Goal: Information Seeking & Learning: Learn about a topic

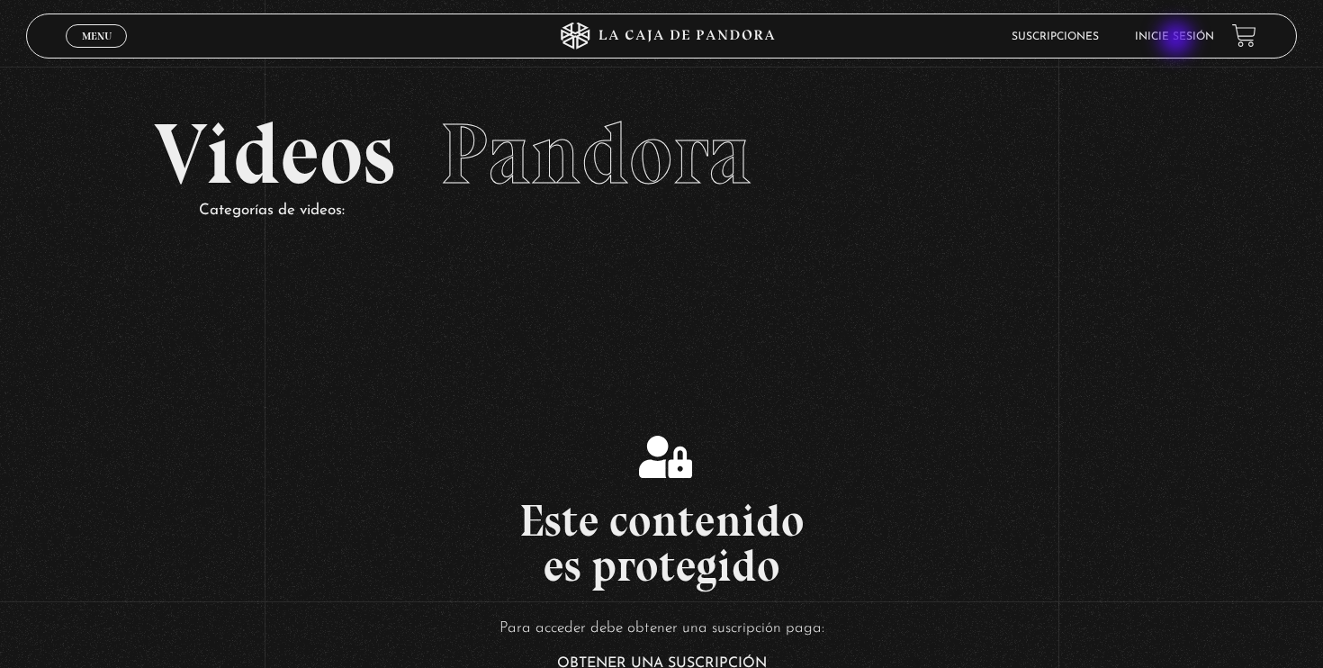
click at [1178, 40] on link "Inicie sesión" at bounding box center [1174, 36] width 79 height 11
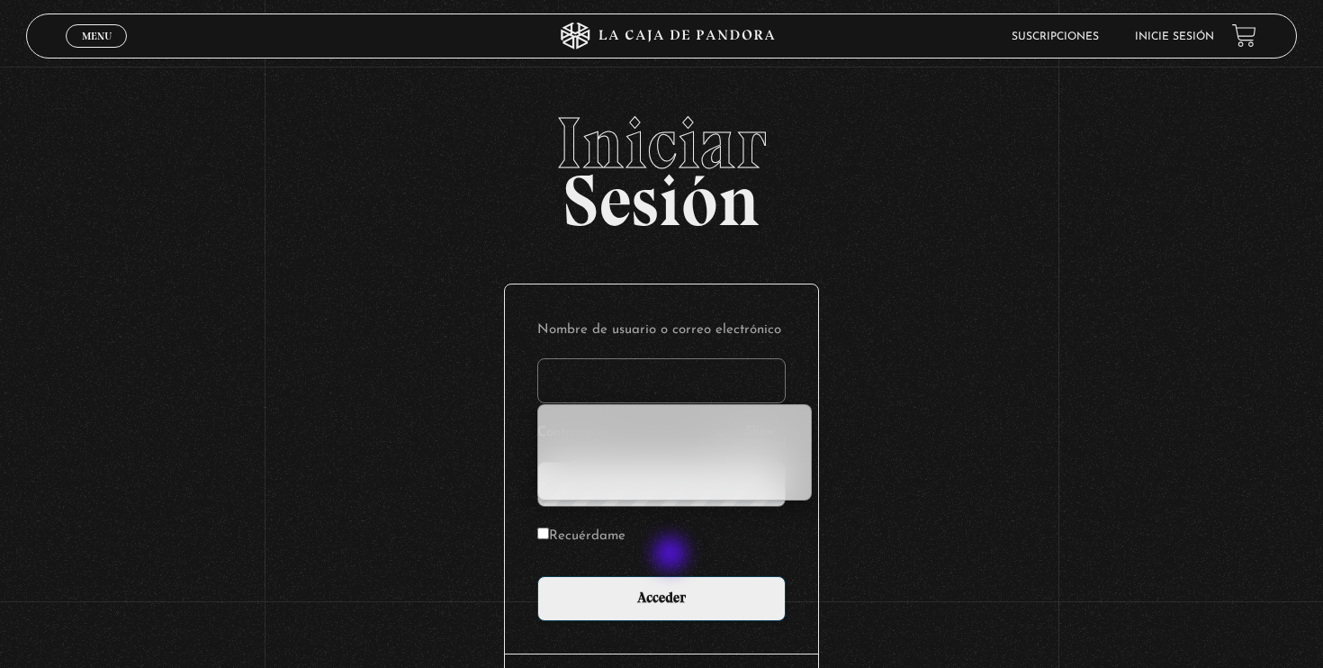
click at [674, 556] on p "Recuérdame" at bounding box center [661, 541] width 248 height 37
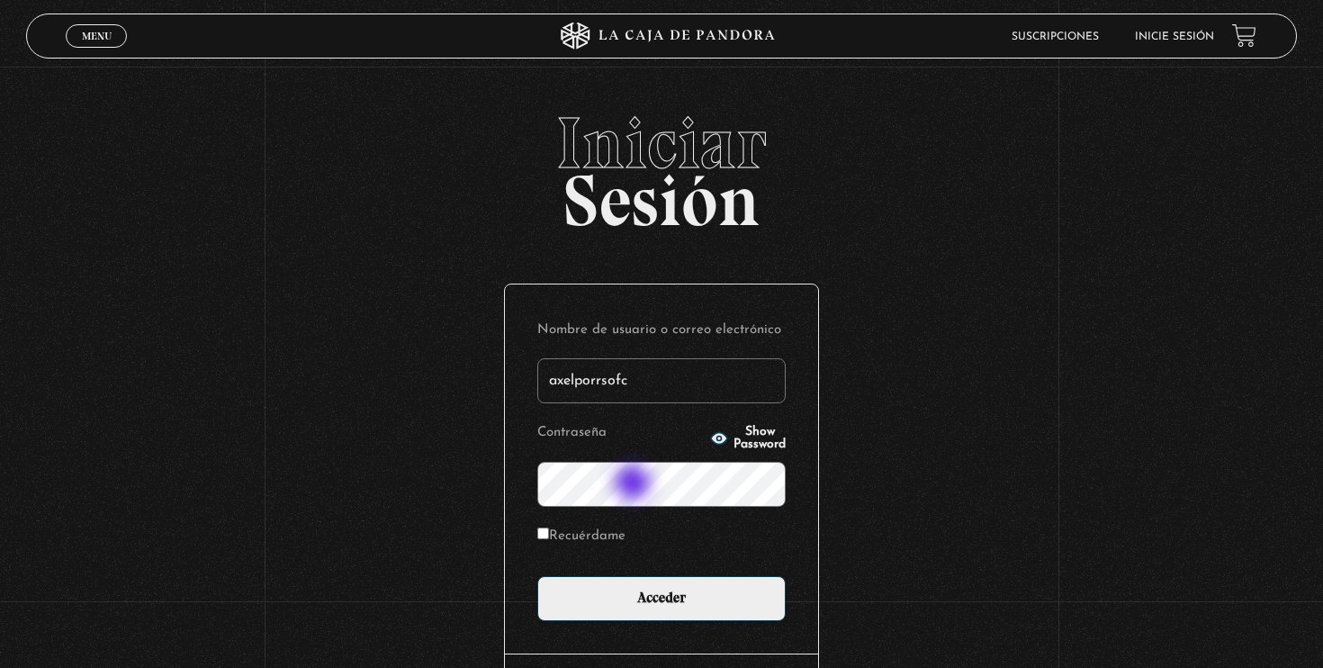
type input "axelporrsofc"
click at [710, 430] on button "Show Password" at bounding box center [748, 438] width 76 height 25
click at [553, 539] on label "Recuérdame" at bounding box center [581, 537] width 88 height 28
click at [549, 539] on input "Recuérdame" at bounding box center [543, 533] width 12 height 12
checkbox input "true"
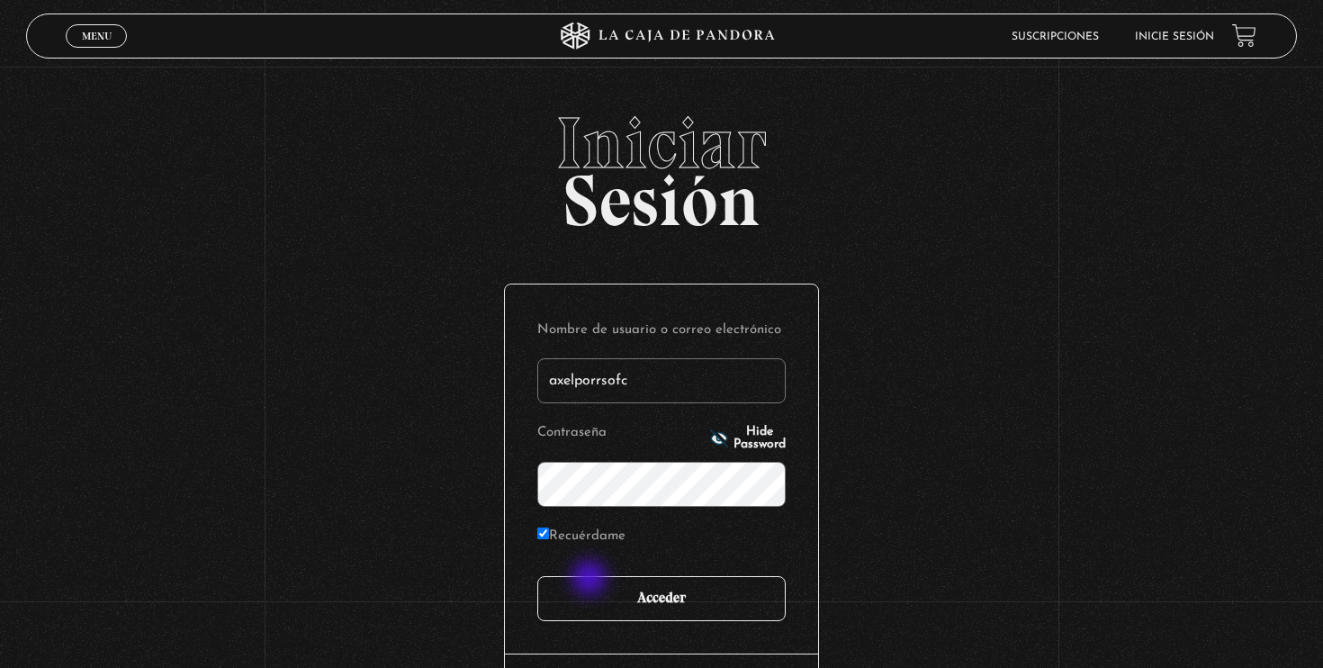
click at [593, 592] on input "Acceder" at bounding box center [661, 598] width 248 height 45
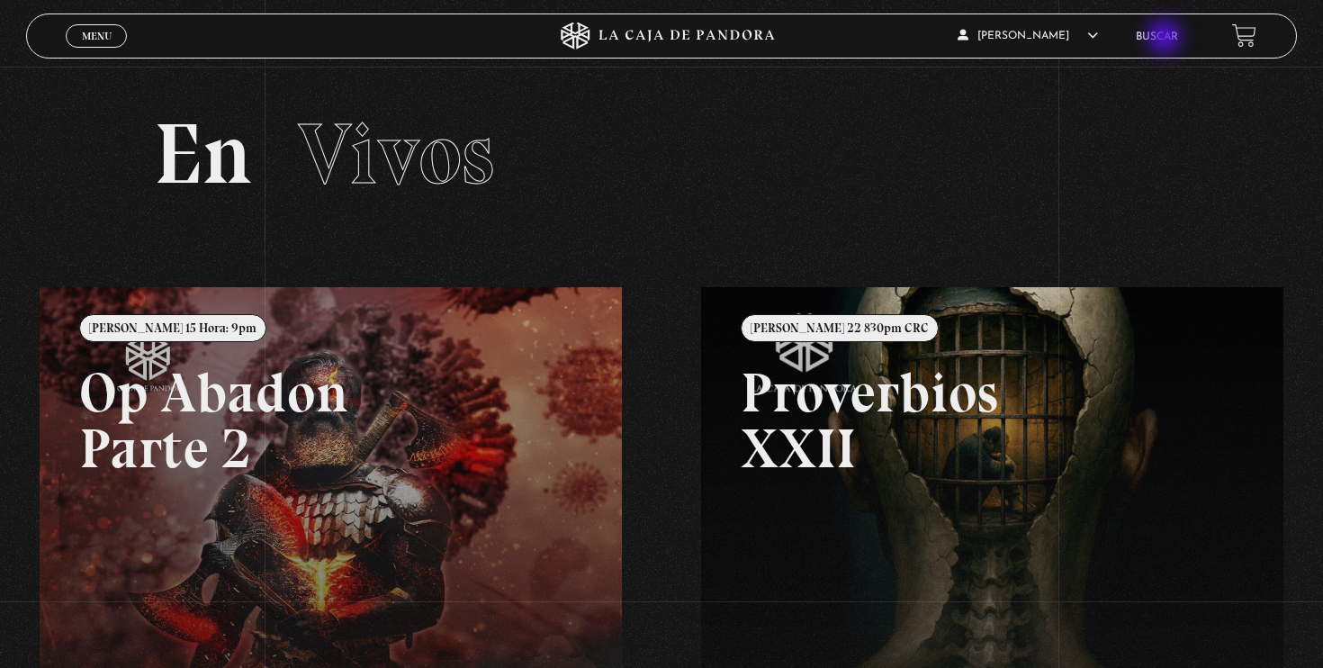
click at [1166, 39] on link "Buscar" at bounding box center [1157, 36] width 42 height 11
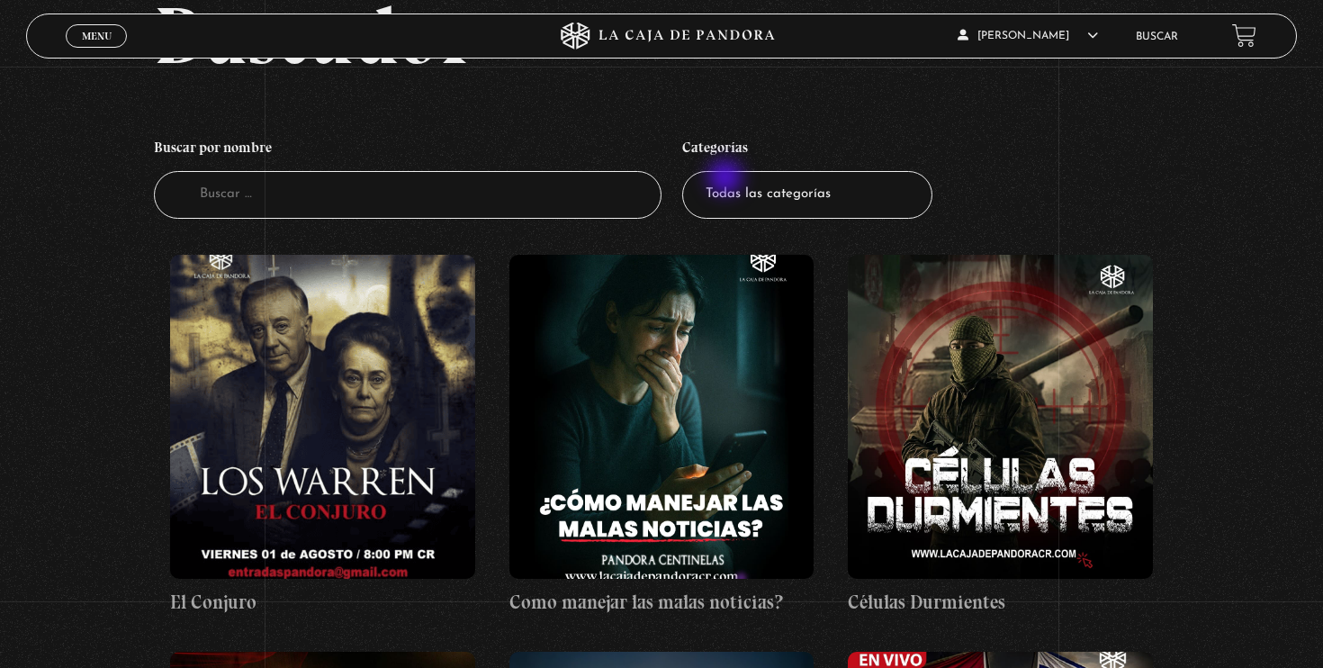
scroll to position [144, 0]
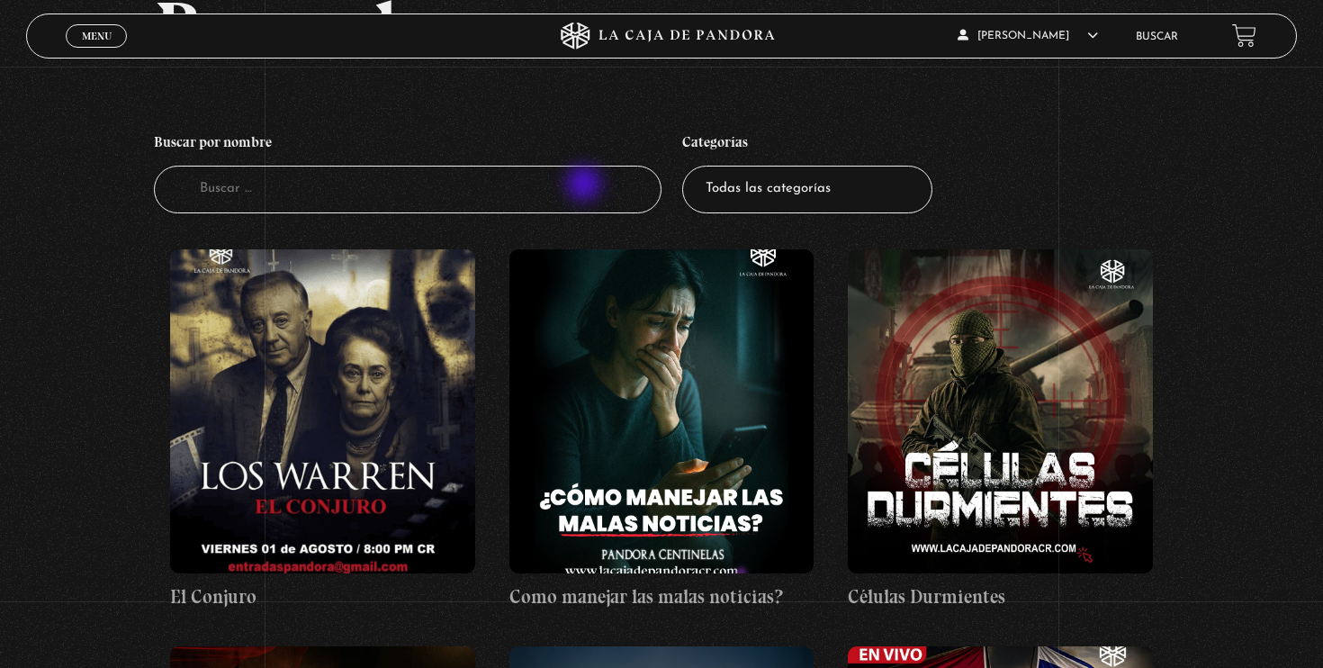
click at [585, 186] on input "Buscador" at bounding box center [407, 190] width 507 height 48
type input "constelaciones familiares"
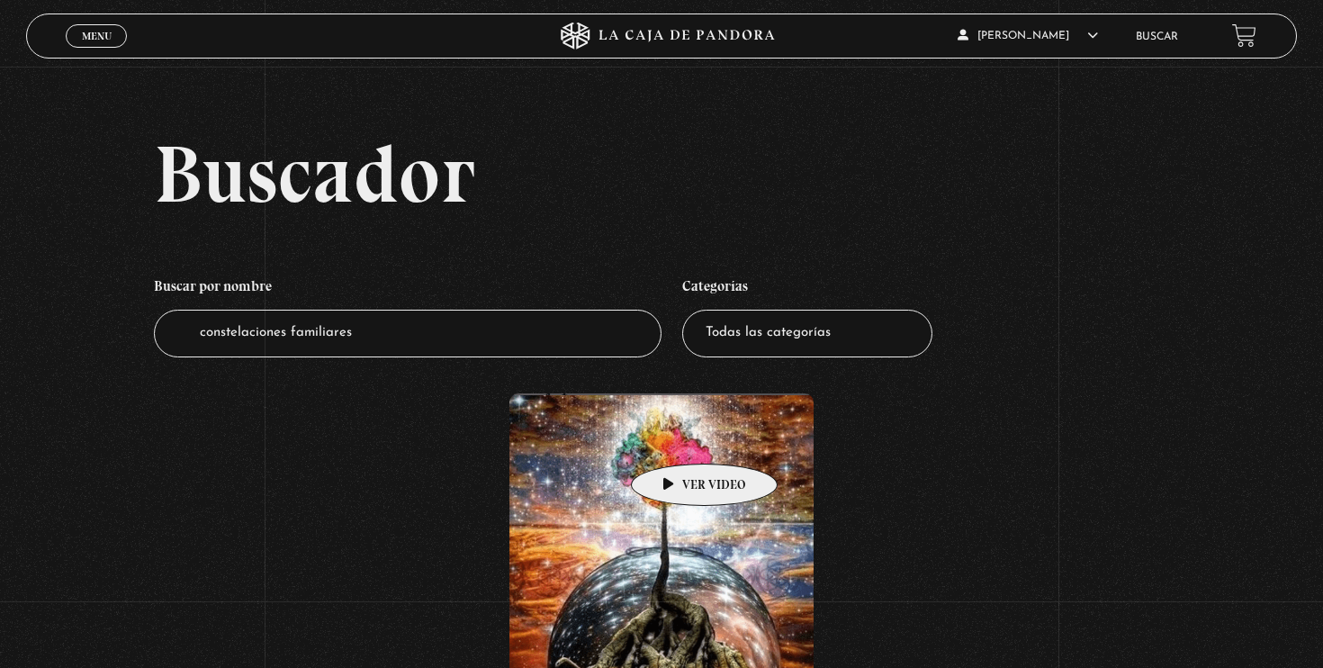
click at [676, 436] on figure at bounding box center [661, 555] width 305 height 324
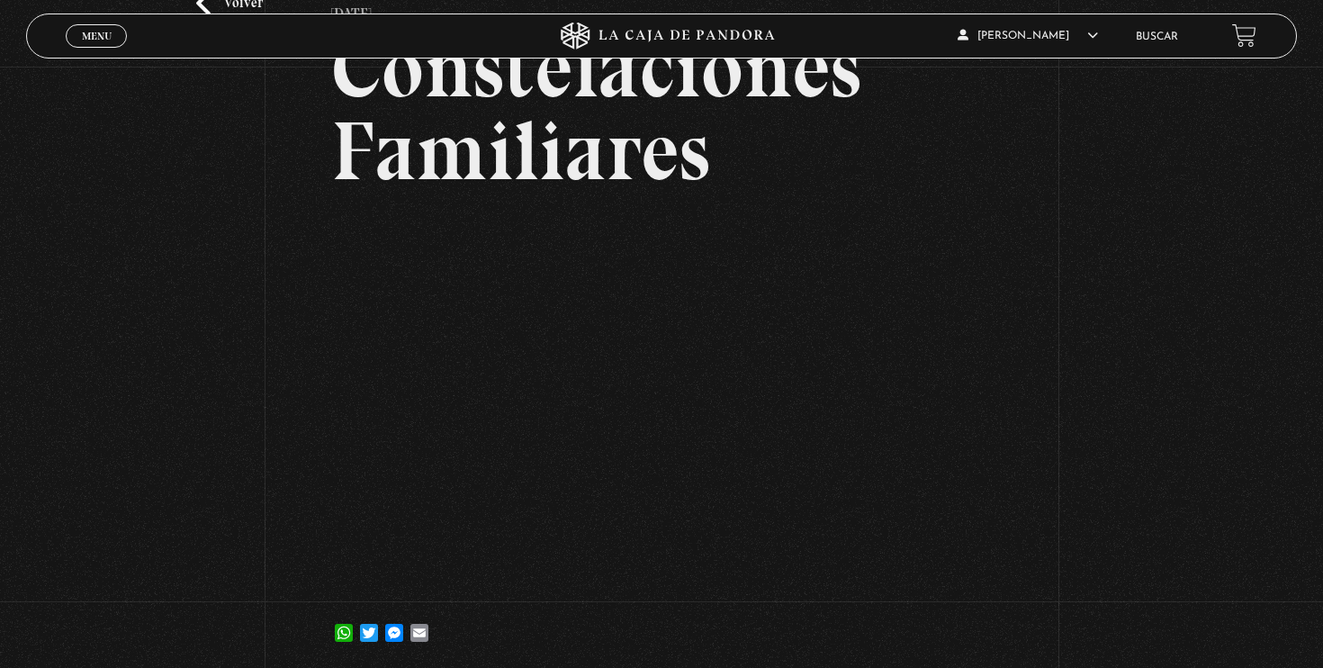
scroll to position [176, 0]
